Goal: Check status

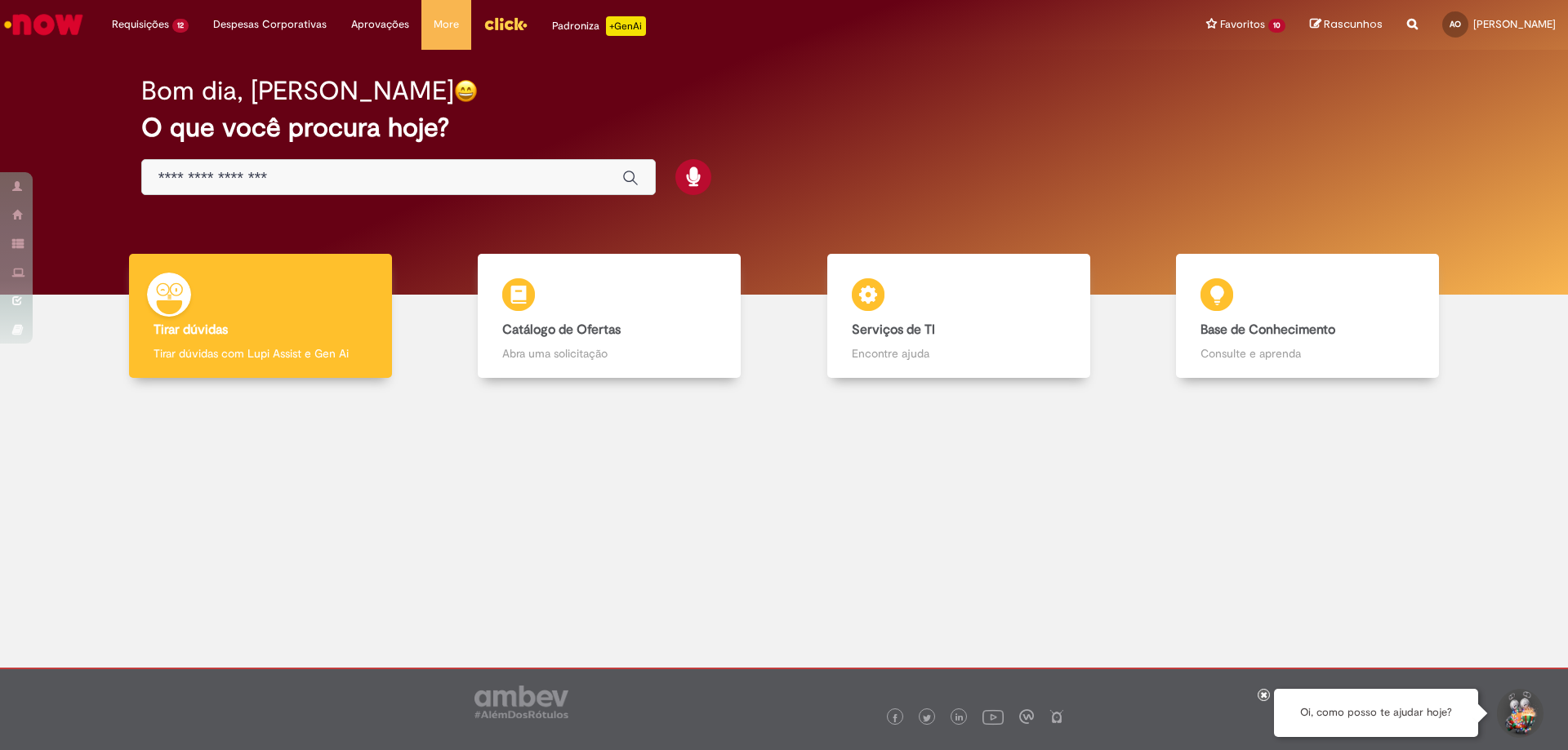
click at [6, 187] on div "Visão Solucionador" at bounding box center [16, 186] width 32 height 29
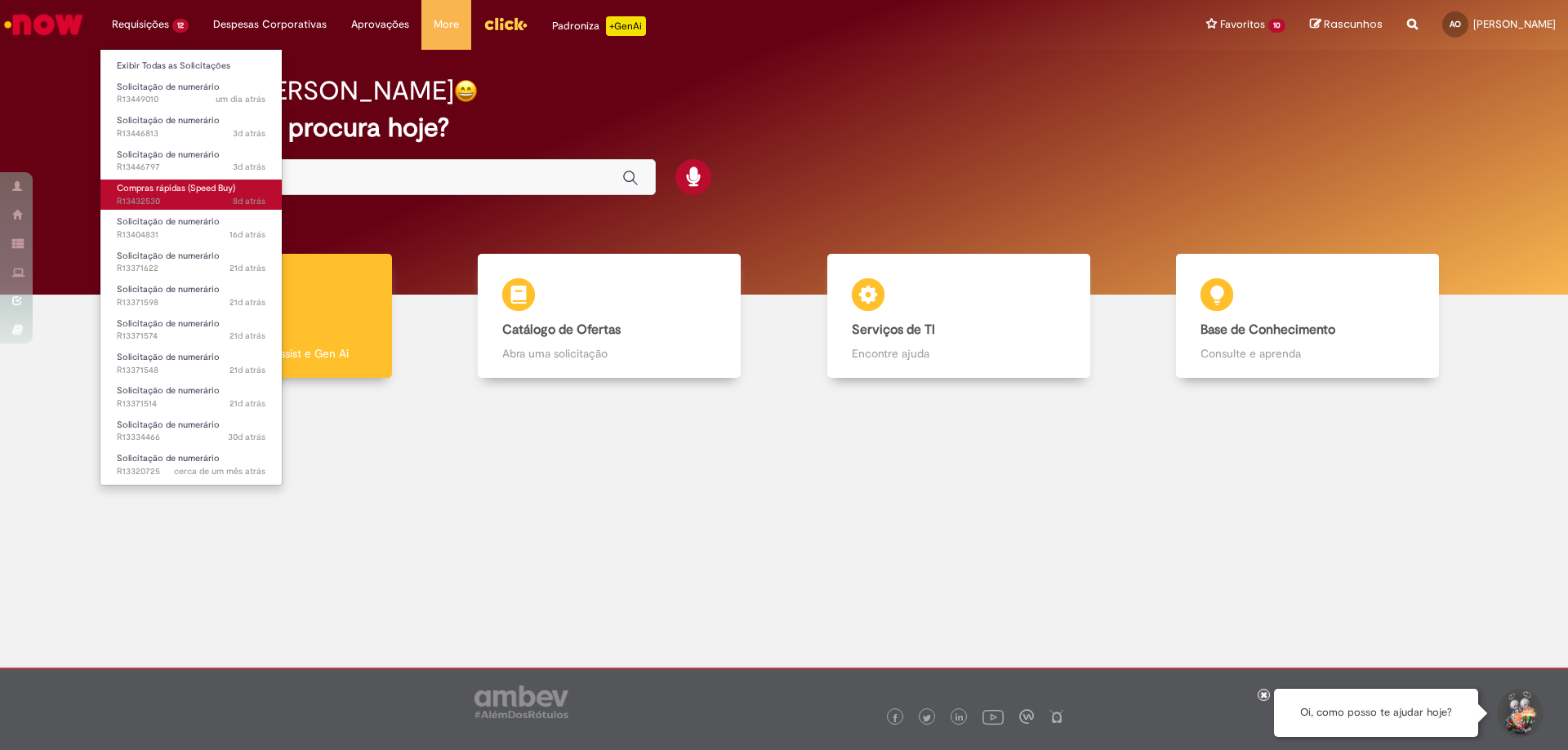
click at [153, 206] on span "8d atrás 8 dias atrás R13432530" at bounding box center [191, 202] width 148 height 13
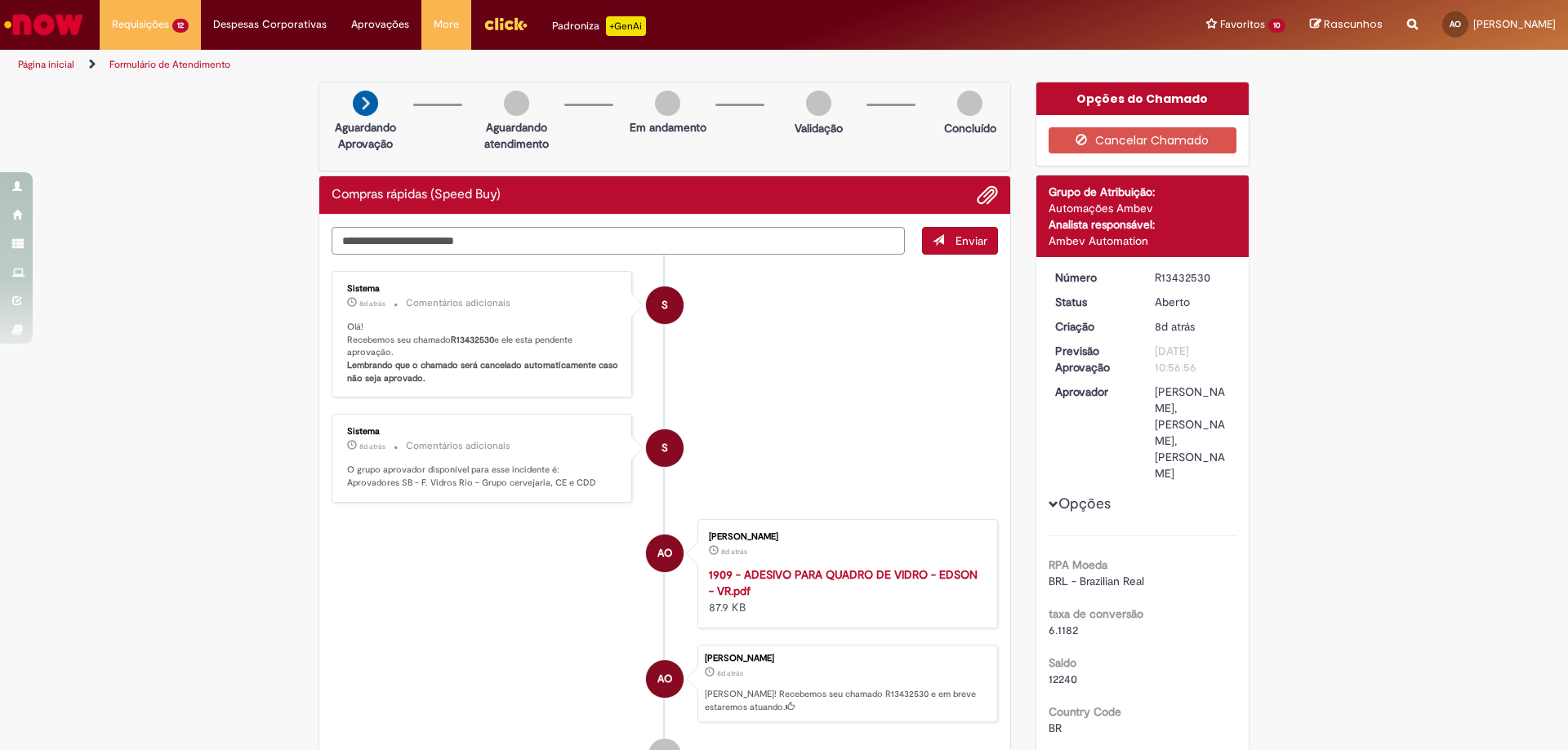
click at [308, 317] on div "Verificar Código de Barras Aguardando Aprovação Aguardando atendimento Em andam…" at bounding box center [664, 454] width 717 height 744
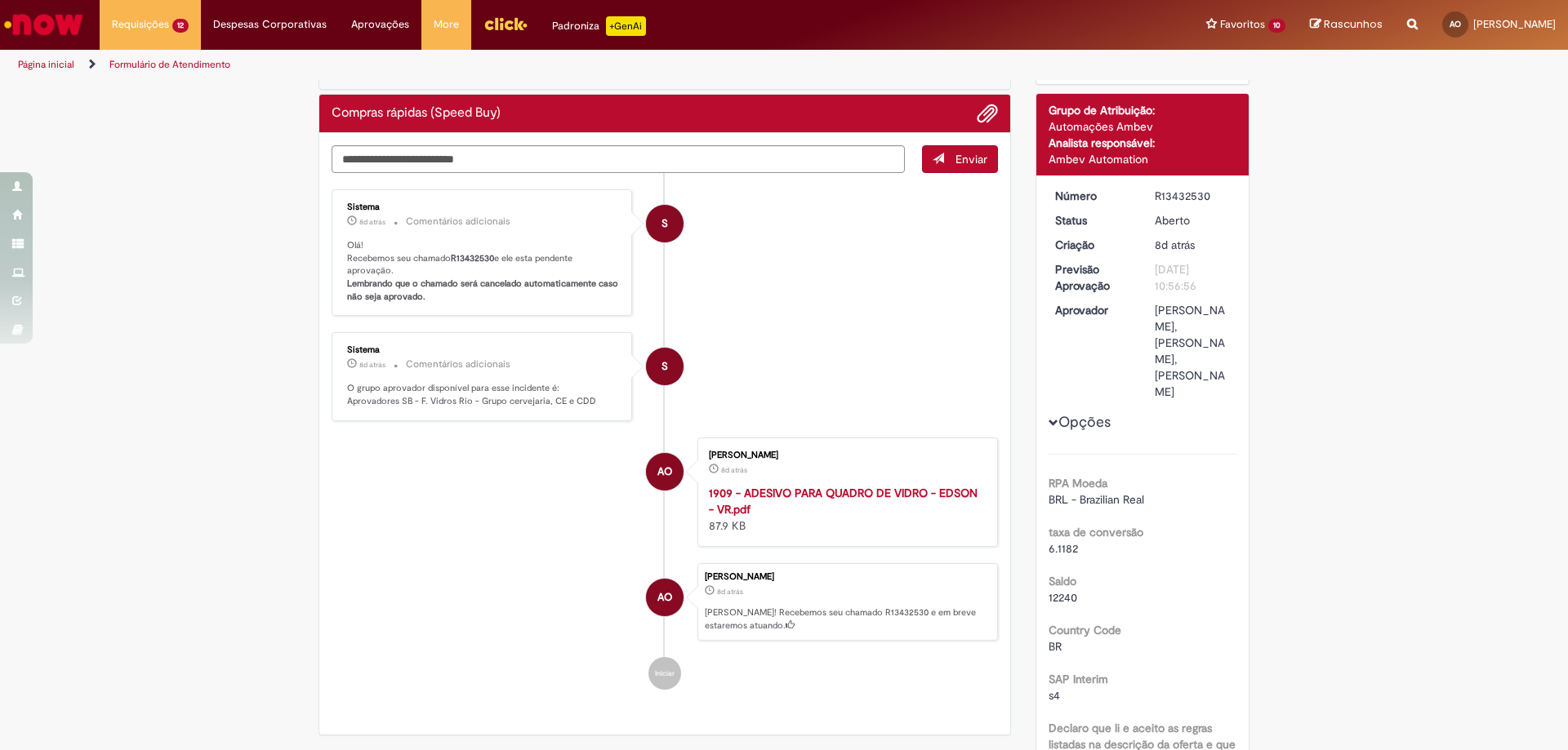
click at [64, 26] on img "Ir para a Homepage" at bounding box center [43, 24] width 84 height 32
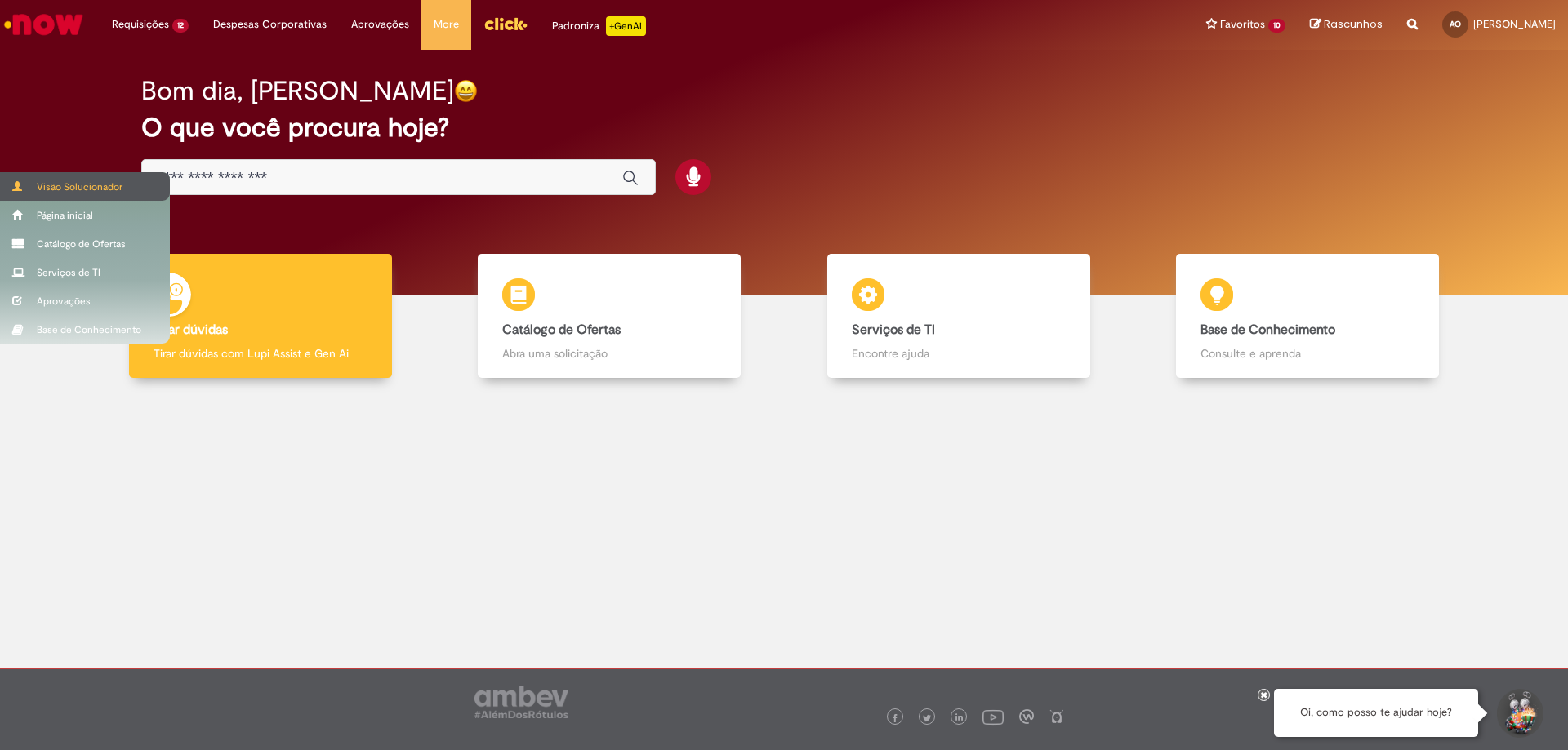
click at [20, 186] on span at bounding box center [18, 186] width 12 height 10
